Goal: Find specific page/section: Find specific page/section

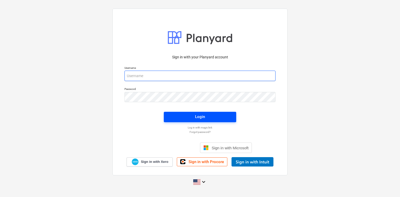
type input "[PERSON_NAME][EMAIL_ADDRESS][PERSON_NAME][DOMAIN_NAME]"
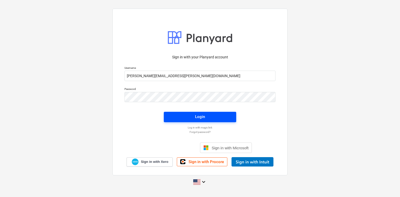
click at [196, 115] on div "Login" at bounding box center [200, 116] width 10 height 7
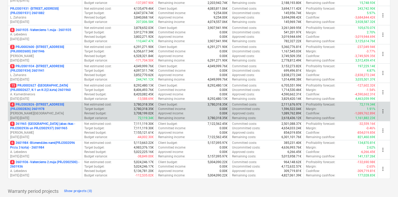
scroll to position [179, 0]
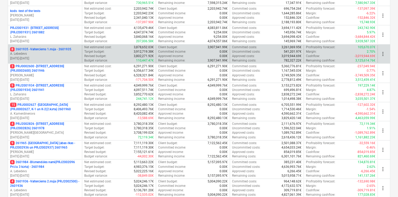
click at [33, 50] on p "8 2601935 - Valterciems 1.māja - 2601935" at bounding box center [40, 49] width 61 height 4
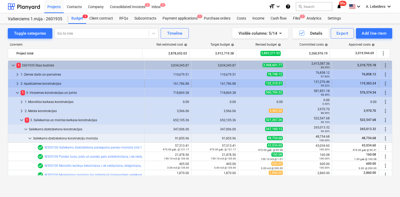
click at [16, 82] on span "keyboard_arrow_right" at bounding box center [17, 83] width 6 height 6
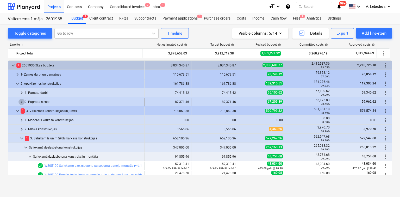
click at [20, 100] on span "keyboard_arrow_right" at bounding box center [21, 102] width 6 height 6
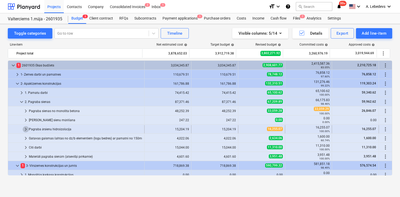
click at [25, 127] on span "keyboard_arrow_right" at bounding box center [26, 129] width 6 height 6
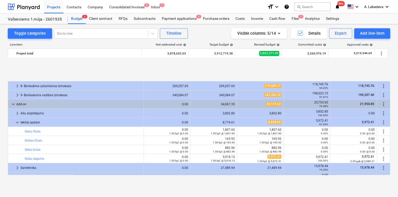
scroll to position [458, 0]
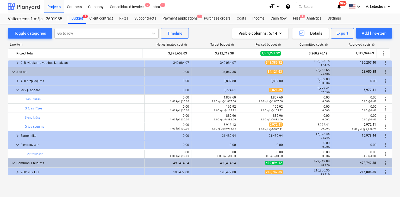
click at [17, 3] on div at bounding box center [24, 6] width 32 height 13
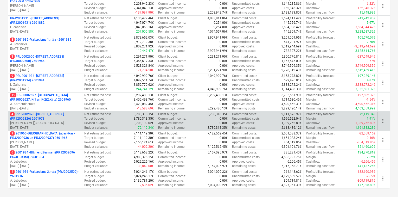
scroll to position [220, 0]
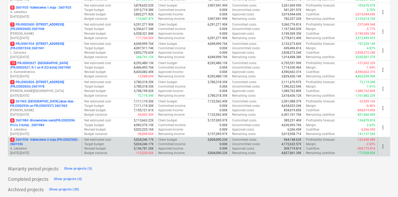
click at [24, 138] on p "4 2601936 - Valterciems 2.māja (PRJ2002500) - 2601936" at bounding box center [45, 141] width 70 height 9
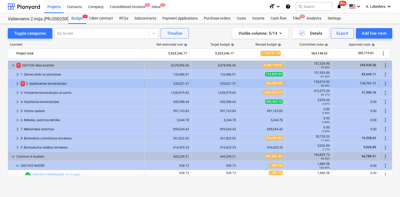
click at [16, 82] on span "keyboard_arrow_right" at bounding box center [17, 83] width 6 height 6
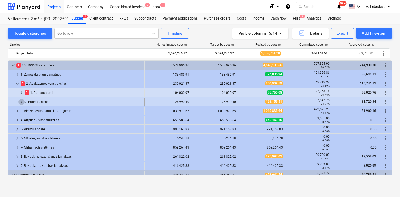
click at [22, 100] on span "keyboard_arrow_right" at bounding box center [21, 102] width 6 height 6
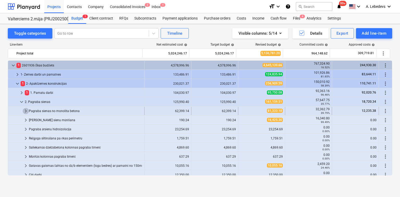
click at [25, 109] on span "keyboard_arrow_right" at bounding box center [26, 111] width 6 height 6
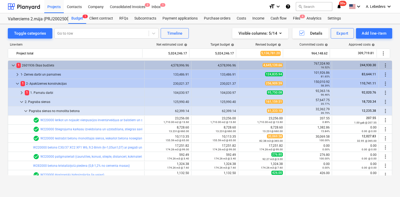
click at [25, 109] on span "keyboard_arrow_down" at bounding box center [26, 111] width 6 height 6
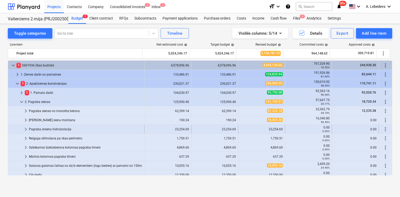
click at [24, 128] on span "keyboard_arrow_right" at bounding box center [26, 129] width 6 height 6
